Goal: Transaction & Acquisition: Purchase product/service

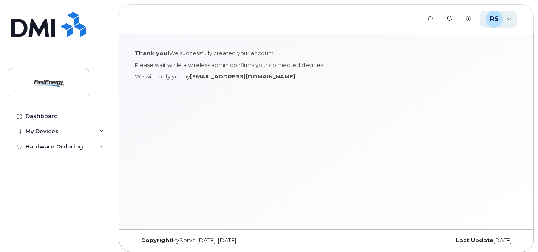
click at [509, 20] on div "RS Ryan Storm Employee" at bounding box center [499, 19] width 38 height 17
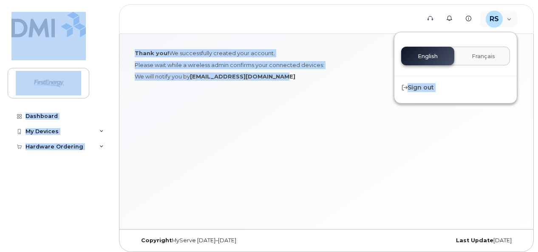
drag, startPoint x: 446, startPoint y: 57, endPoint x: 392, endPoint y: 88, distance: 62.4
click at [392, 88] on div "Support Alerts Knowledge Base RS Ryan Storm Employee English Français Sign out …" at bounding box center [326, 131] width 415 height 195
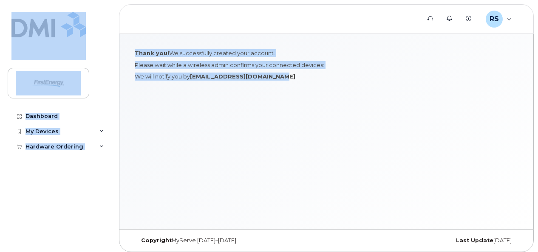
click at [392, 88] on div "Thank you! We successfully created your account. Please wait while a wireless a…" at bounding box center [326, 131] width 414 height 195
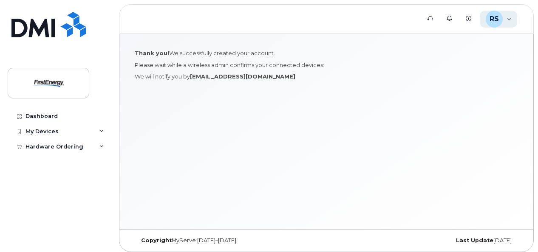
click at [496, 23] on span "RS" at bounding box center [493, 19] width 9 height 10
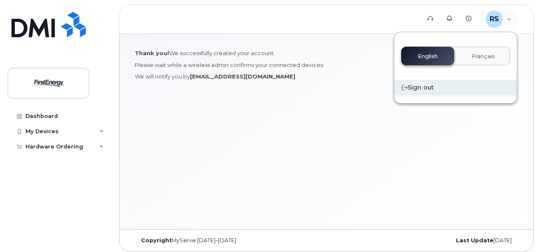
click at [416, 87] on div "Sign out" at bounding box center [455, 88] width 122 height 16
click at [425, 80] on div "Sign out" at bounding box center [455, 88] width 122 height 16
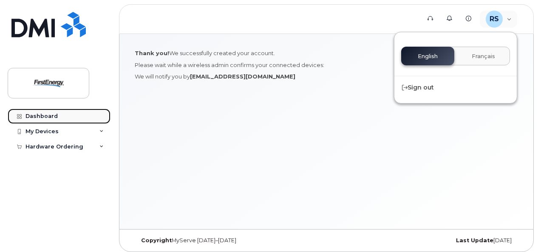
click at [30, 115] on div "Dashboard" at bounding box center [41, 116] width 32 height 7
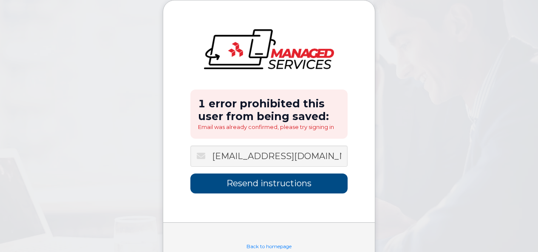
scroll to position [31, 0]
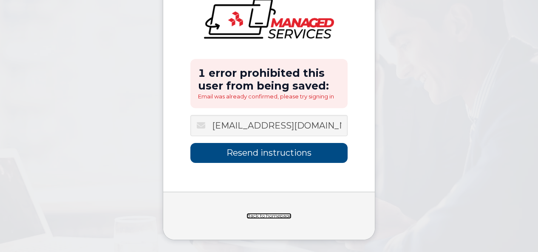
click at [290, 214] on link "Back to homepage" at bounding box center [268, 216] width 45 height 6
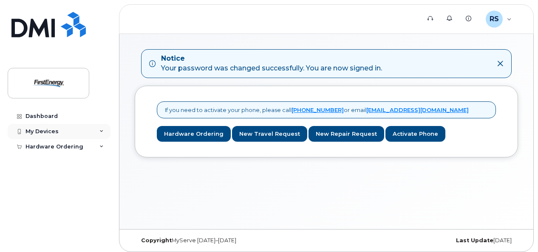
click at [73, 132] on div "My Devices" at bounding box center [59, 131] width 103 height 15
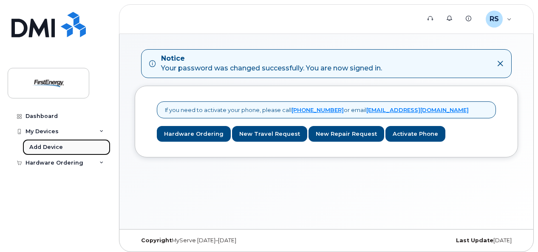
click at [50, 144] on div "Add Device" at bounding box center [46, 148] width 34 height 8
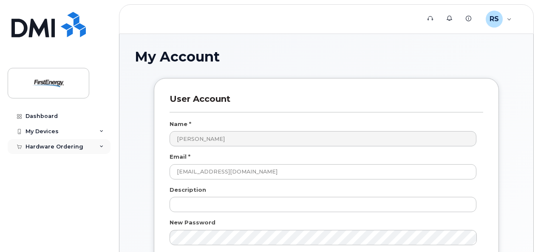
click at [87, 148] on div "Hardware Ordering" at bounding box center [59, 146] width 103 height 15
click at [54, 164] on div "New Order" at bounding box center [45, 162] width 32 height 8
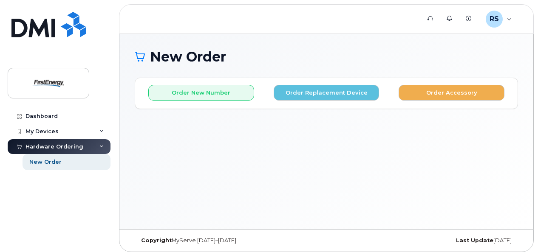
scroll to position [4, 0]
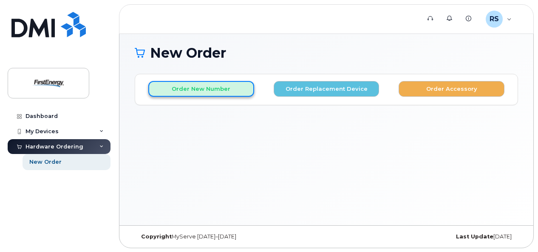
click at [239, 93] on button "Order New Number" at bounding box center [201, 89] width 106 height 16
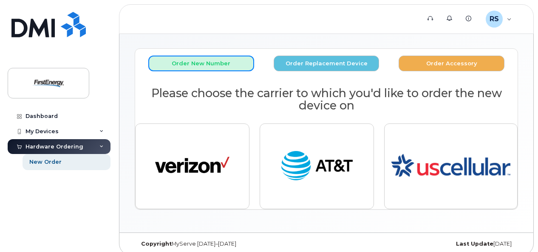
scroll to position [36, 0]
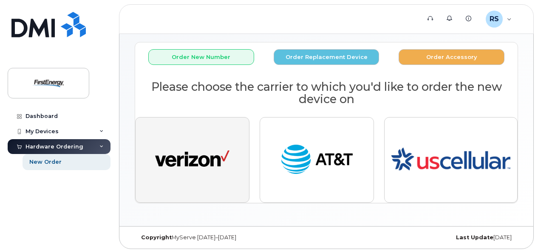
click at [228, 130] on button "button" at bounding box center [192, 160] width 114 height 86
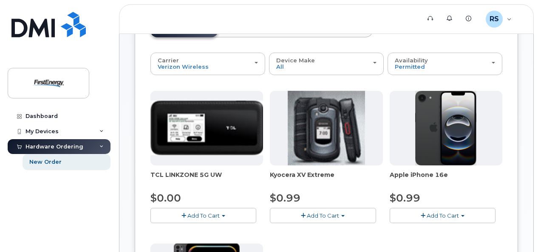
scroll to position [77, 0]
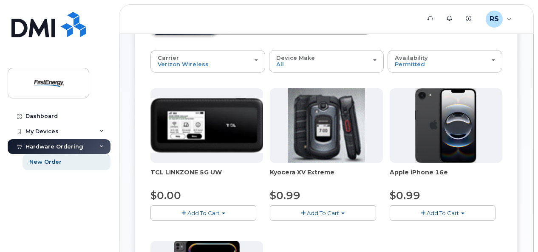
click at [454, 211] on span "Add To Cart" at bounding box center [443, 213] width 32 height 7
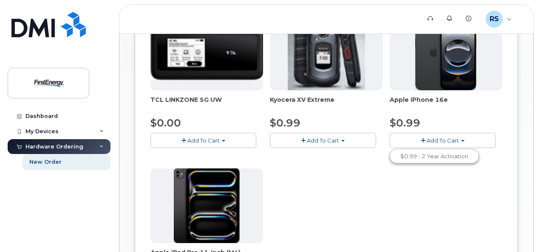
scroll to position [145, 0]
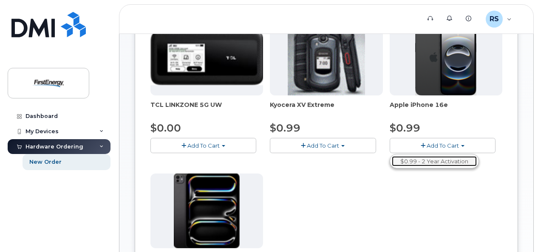
click at [437, 160] on link "$0.99 - 2 Year Activation" at bounding box center [434, 161] width 85 height 11
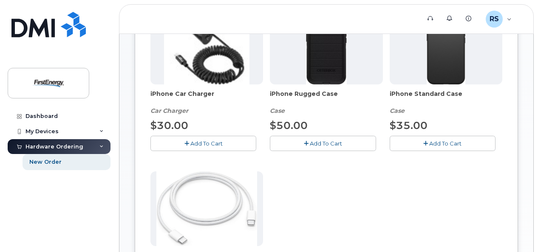
scroll to position [183, 0]
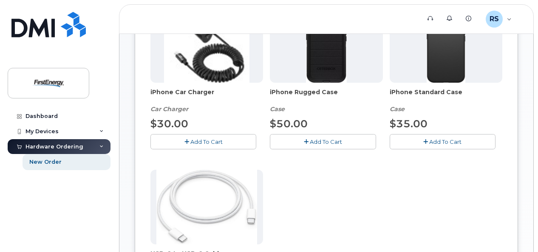
click at [318, 145] on button "Add To Cart" at bounding box center [323, 141] width 106 height 15
click at [232, 142] on button "Add To Cart" at bounding box center [203, 141] width 106 height 15
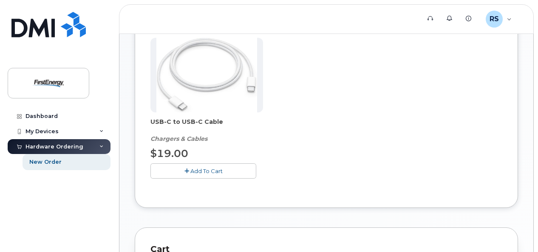
scroll to position [314, 0]
click at [230, 172] on button "Add To Cart" at bounding box center [203, 171] width 106 height 15
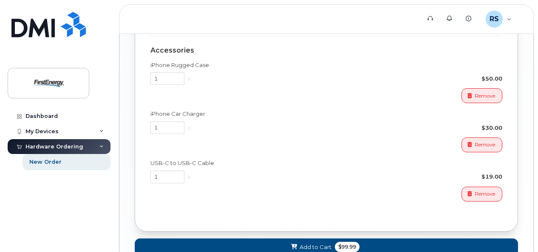
scroll to position [670, 0]
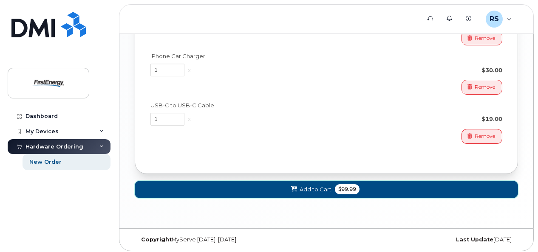
click at [331, 186] on button "Add to Cart $99.99" at bounding box center [326, 189] width 383 height 17
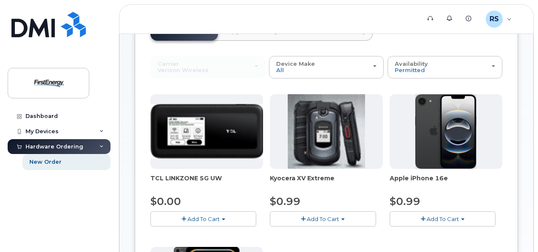
scroll to position [0, 0]
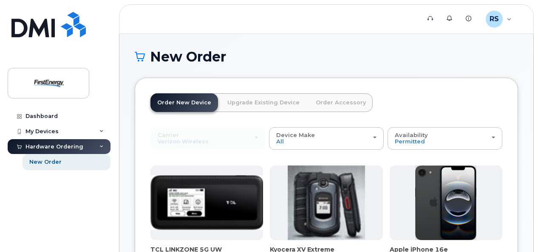
click at [340, 100] on link "Order Accessory" at bounding box center [341, 102] width 64 height 19
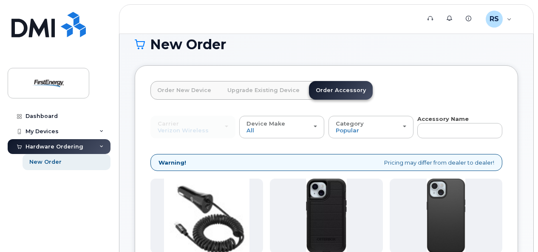
scroll to position [11, 0]
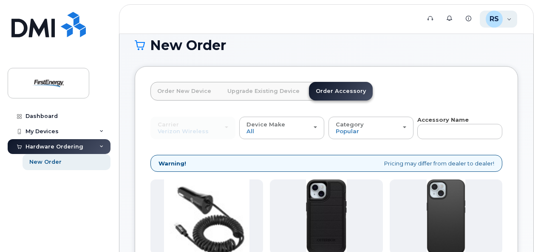
click at [503, 20] on div "RS Ryan Storm Employee" at bounding box center [499, 19] width 38 height 17
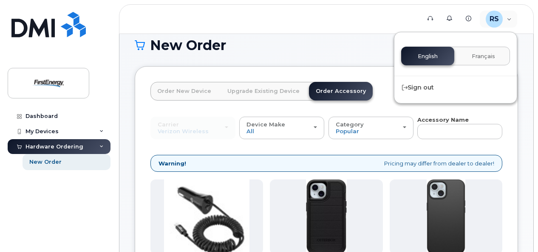
click at [371, 43] on h1 "New Order" at bounding box center [326, 45] width 383 height 15
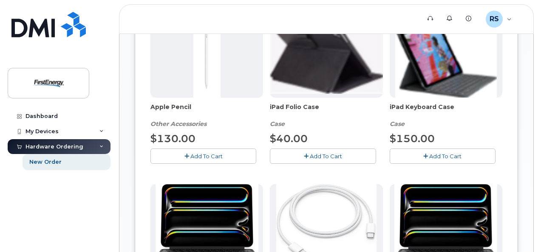
scroll to position [690, 0]
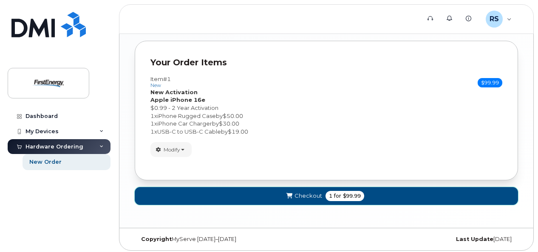
click at [289, 198] on button "Checkout 1 for $99.99" at bounding box center [326, 195] width 383 height 17
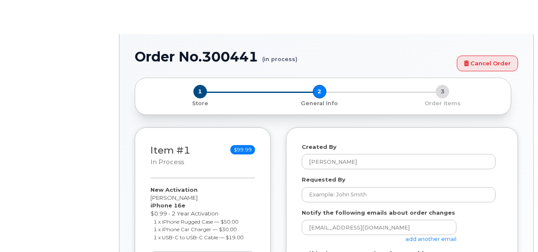
select select
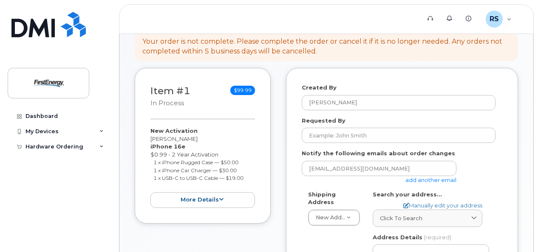
scroll to position [97, 0]
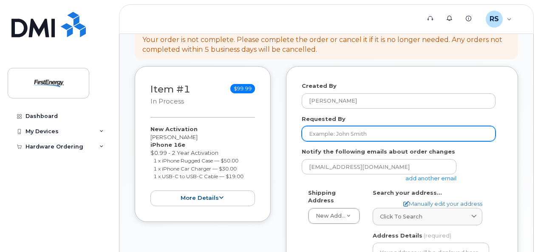
click at [326, 128] on input "Requested By" at bounding box center [399, 133] width 194 height 15
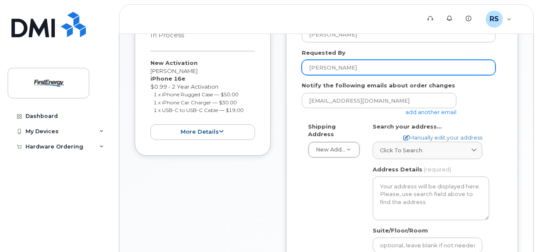
scroll to position [164, 0]
type input "[PERSON_NAME]"
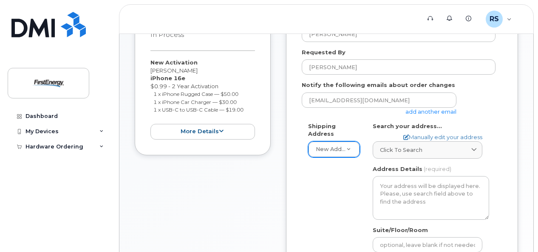
click at [380, 149] on span "Click to search" at bounding box center [401, 150] width 42 height 8
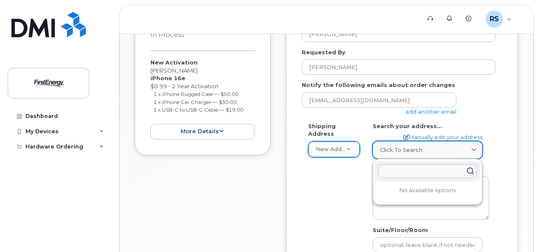
click at [431, 150] on div "Click to search" at bounding box center [427, 150] width 95 height 8
click at [427, 136] on link "Manually edit your address" at bounding box center [442, 137] width 79 height 8
select select
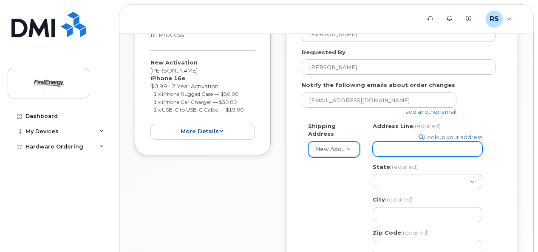
click at [397, 150] on input "Address Line (required)" at bounding box center [428, 148] width 110 height 15
select select
type input "1"
select select
type input "17"
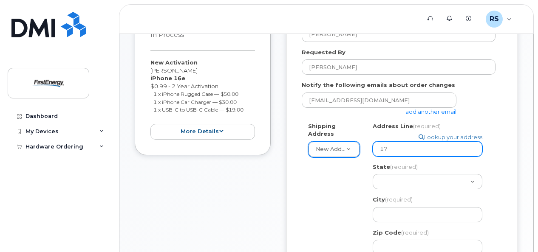
select select
type input "175"
select select
type input "175 C"
select select
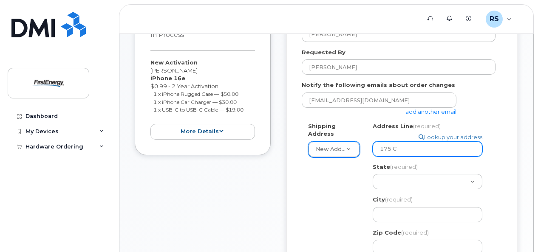
type input "[DATE]"
select select
type input "175 Cen"
select select
type input "175 Cent"
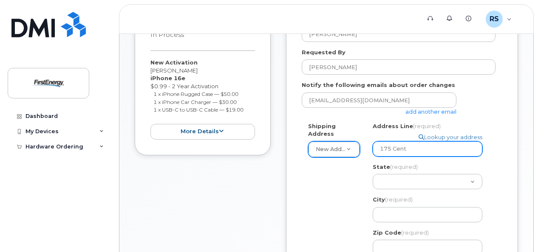
select select
type input "175 Cente"
select select
type input "175 Center"
select select
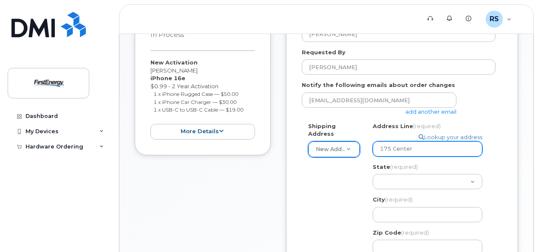
type input "175 Center S"
select select
type input "[STREET_ADDRESS]"
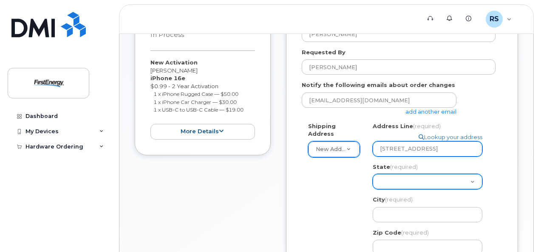
select select "NE"
select select
select select "NV"
select select
select select "NH"
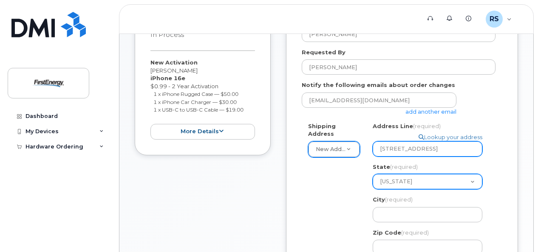
select select
select select "NJ"
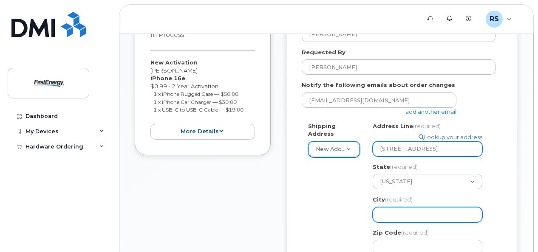
select select
type input "L"
select select
type input "La"
select select
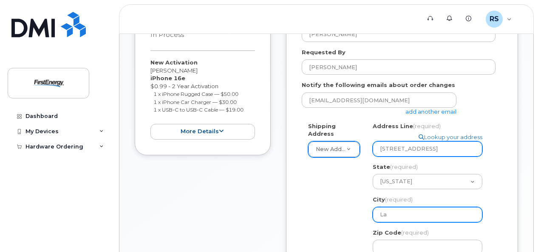
type input "Lan"
select select
type input "Land"
select select
type input "[PERSON_NAME]"
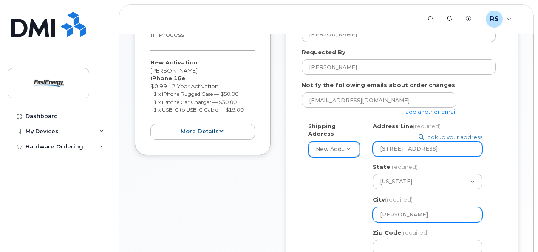
select select
type input "[PERSON_NAME]"
select select
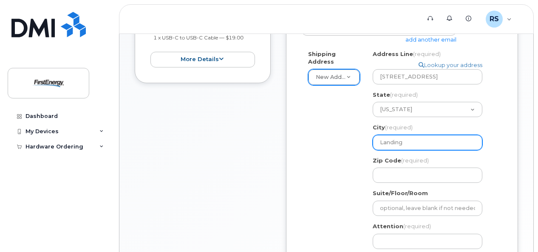
scroll to position [239, 0]
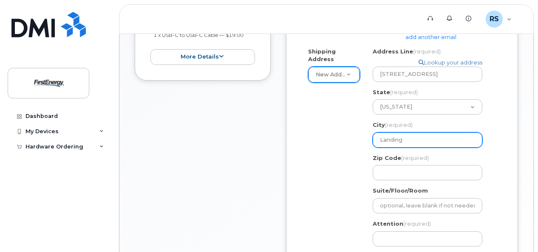
type input "Landing"
click at [407, 173] on input "Zip Code (required)" at bounding box center [428, 172] width 110 height 15
select select
type input "0"
select select
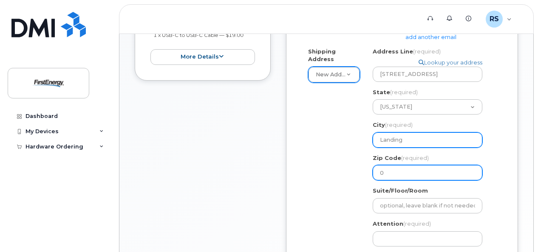
type input "07"
select select
type input "078"
select select
type input "0785"
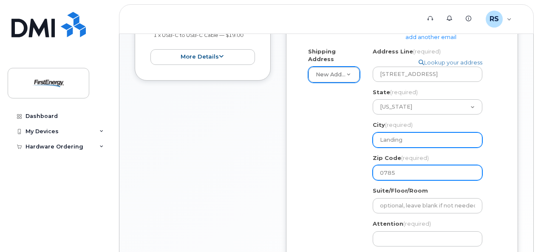
select select
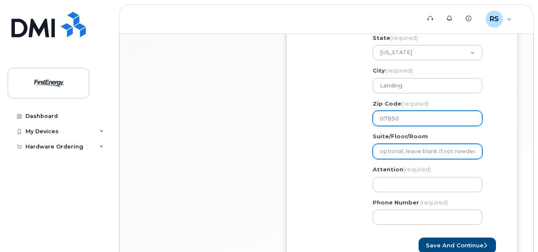
scroll to position [296, 0]
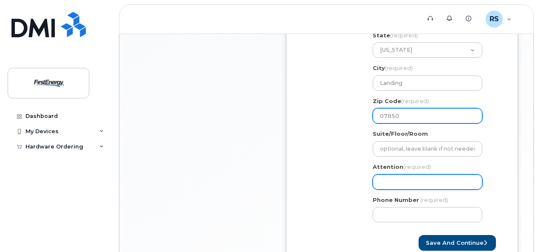
type input "07850"
click at [399, 178] on input "Attention (required)" at bounding box center [428, 182] width 110 height 15
select select
type input "R"
select select
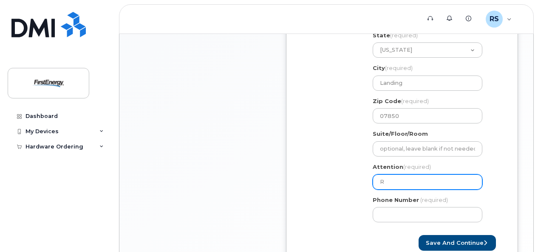
type input "Ry"
select select
type input "Rya"
select select
type input "[PERSON_NAME]"
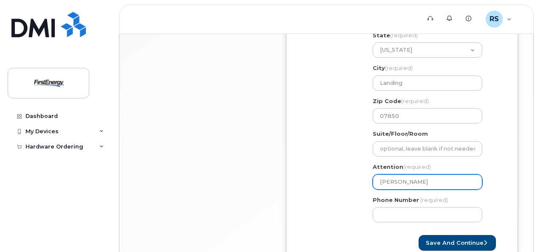
select select
type input "[PERSON_NAME]"
select select
type input "[PERSON_NAME]"
select select
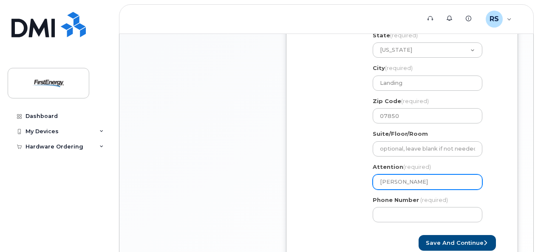
type input "[PERSON_NAME]"
select select
type input "[PERSON_NAME]"
select select
type input "[PERSON_NAME]"
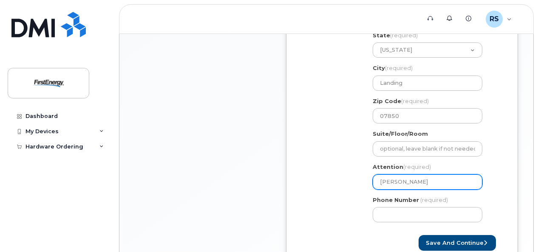
select select
type input "[PERSON_NAME]"
select select
type input "[PERSON_NAME]"
select select
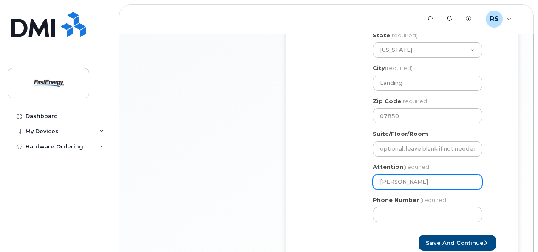
type input "[PERSON_NAME]"
select select
type input "[PERSON_NAME]"
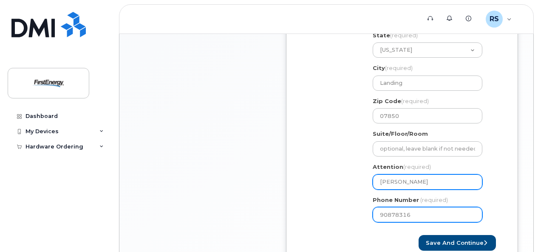
type input "908783160"
select select
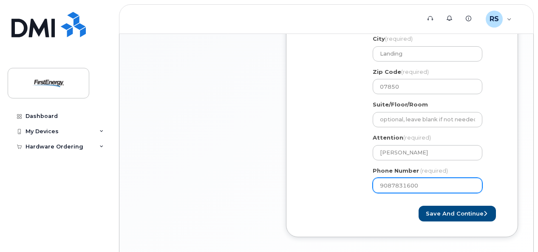
scroll to position [331, 0]
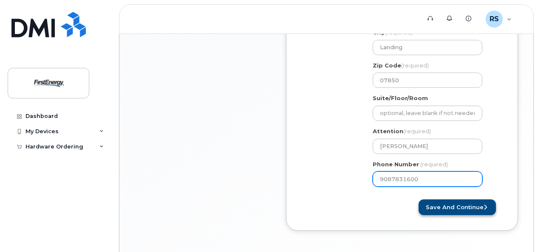
type input "9087831600"
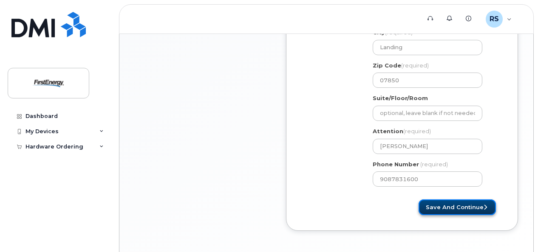
click at [436, 209] on button "Save and Continue" at bounding box center [457, 208] width 77 height 16
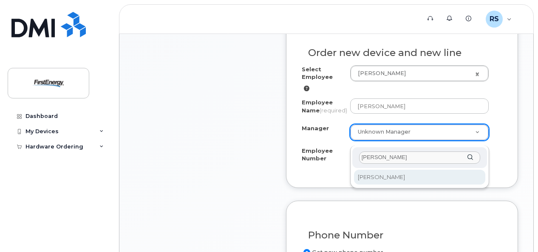
type input "edward ji"
select select "2340771"
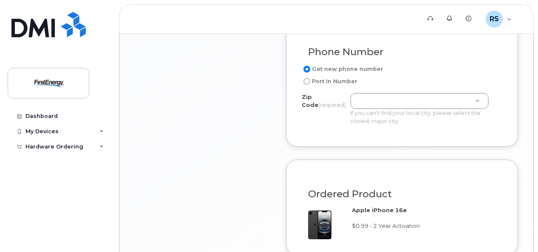
scroll to position [538, 0]
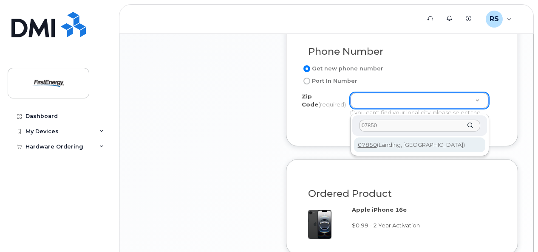
type input "07850"
type input "07850 (Landing, NJ)"
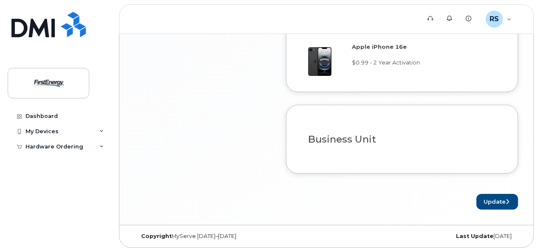
scroll to position [705, 0]
click at [332, 142] on h3 "Business Unit" at bounding box center [402, 139] width 188 height 11
click at [494, 198] on button "Update" at bounding box center [497, 202] width 42 height 16
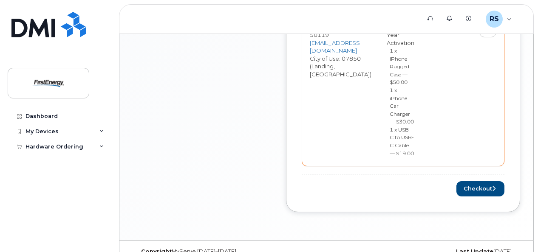
scroll to position [455, 0]
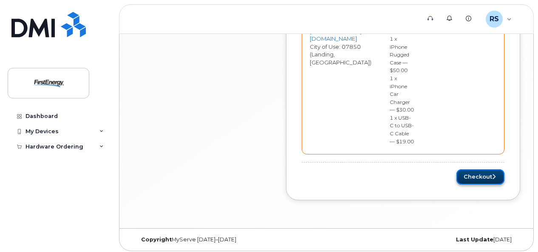
click at [495, 175] on icon "submit" at bounding box center [493, 177] width 3 height 6
